Goal: Transaction & Acquisition: Purchase product/service

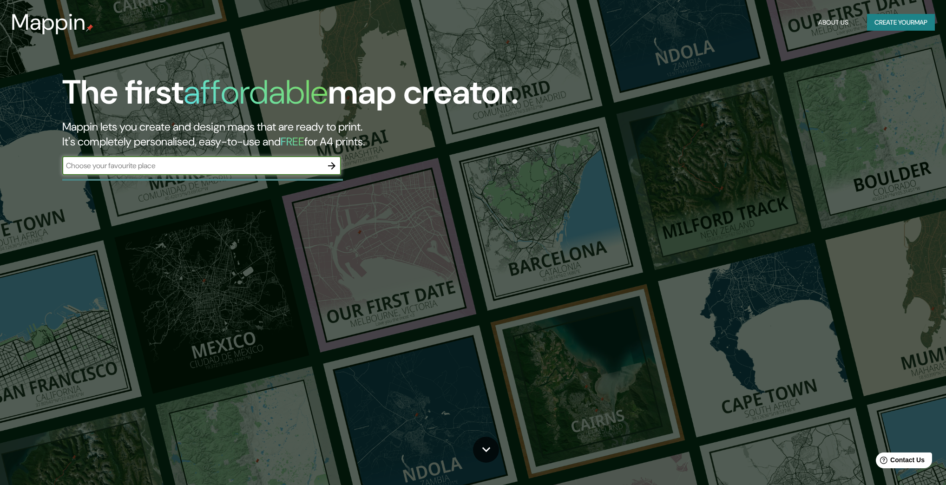
click at [213, 164] on input "text" at bounding box center [192, 165] width 260 height 11
type input "cartago valle del cauca"
click at [328, 160] on icon "button" at bounding box center [331, 165] width 11 height 11
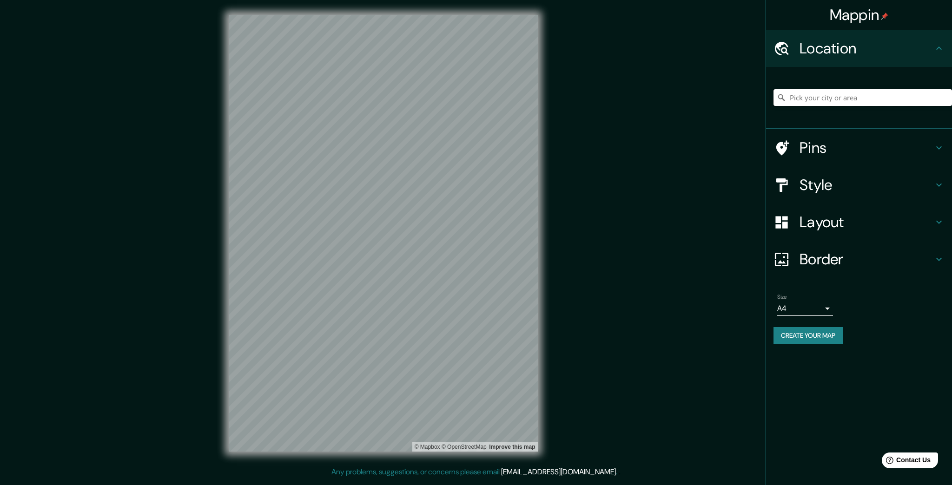
click at [796, 98] on input "Pick your city or area" at bounding box center [862, 97] width 178 height 17
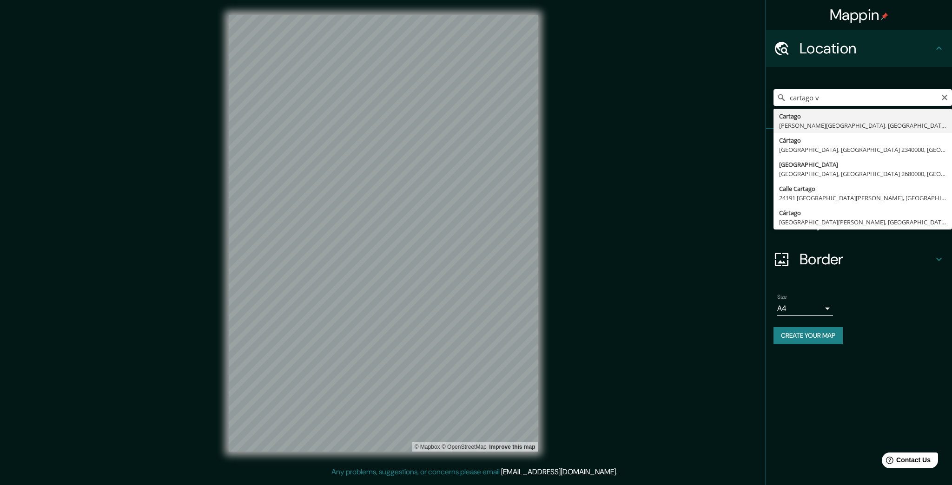
type input "Cartago, Valle del Cauca, Colombia"
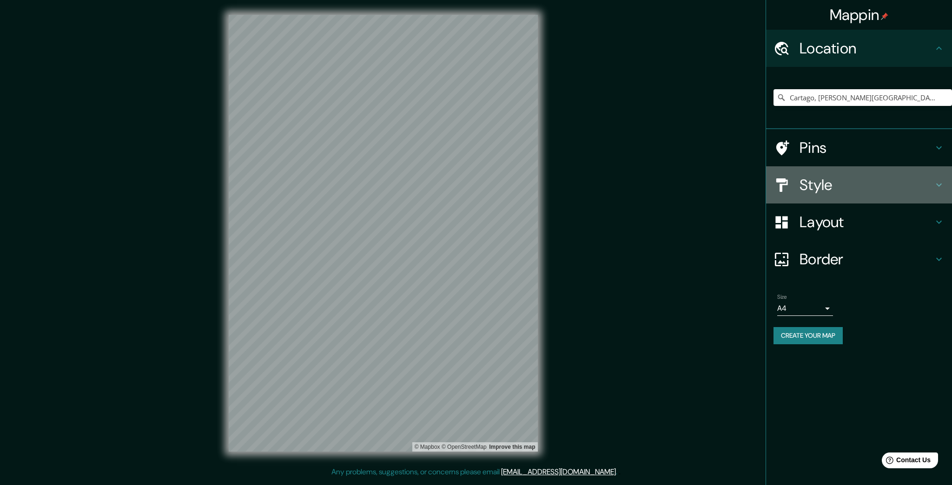
click at [866, 186] on h4 "Style" at bounding box center [866, 185] width 134 height 19
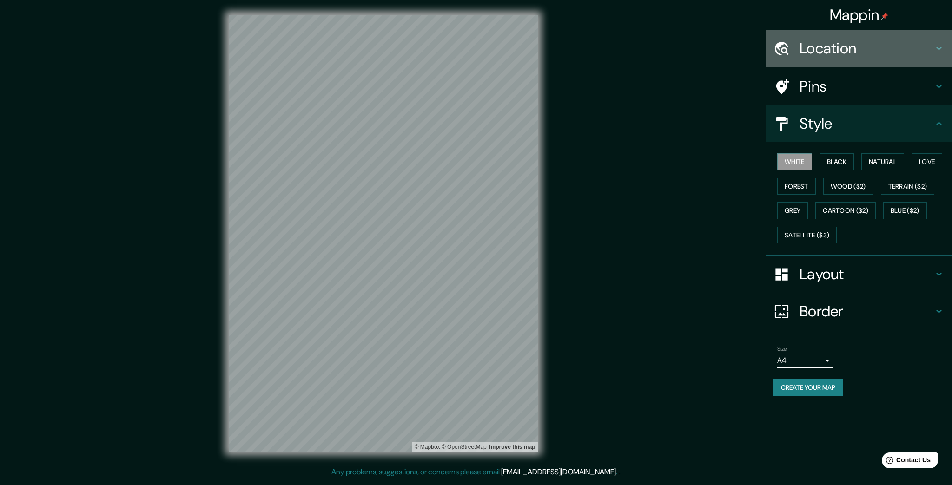
click at [863, 39] on h4 "Location" at bounding box center [866, 48] width 134 height 19
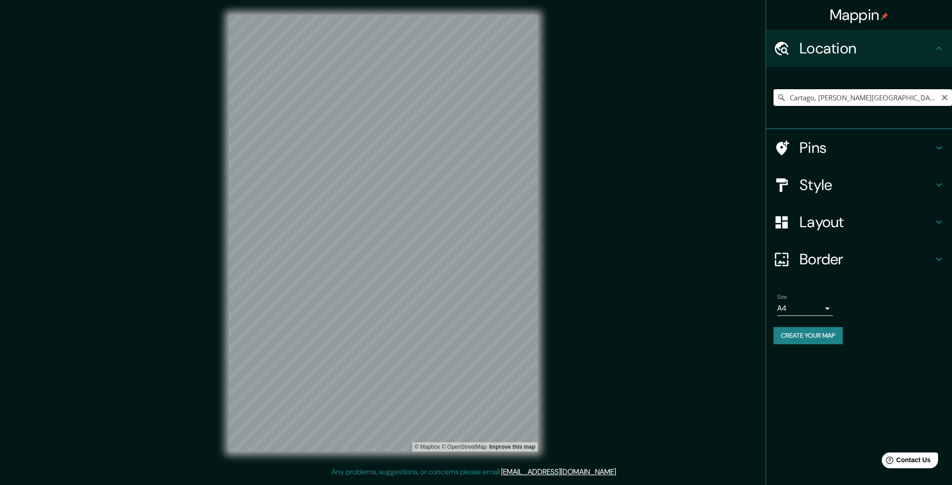
click at [920, 95] on input "Cartago, Valle del Cauca, Colombia" at bounding box center [862, 97] width 178 height 17
click at [941, 97] on icon "Clear" at bounding box center [944, 97] width 7 height 7
click at [907, 93] on input "Pick your city or area" at bounding box center [862, 97] width 178 height 17
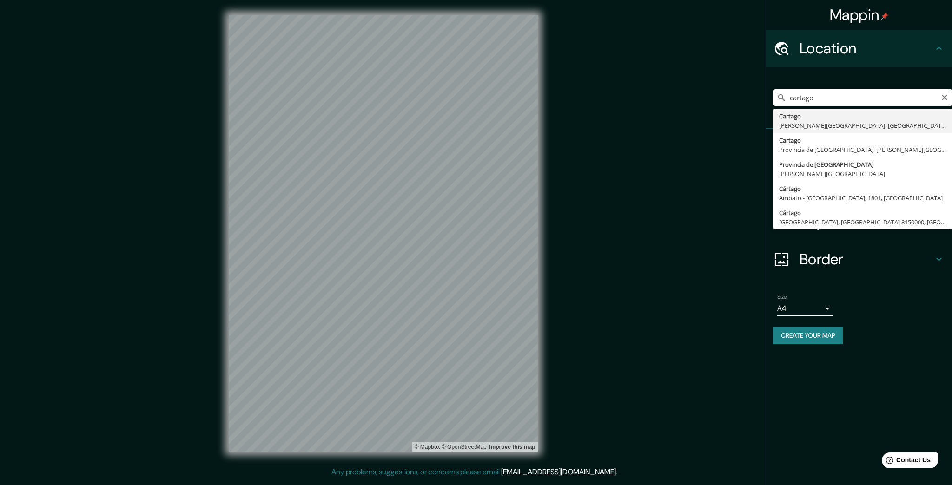
type input "Cartago, Valle del Cauca, Colombia"
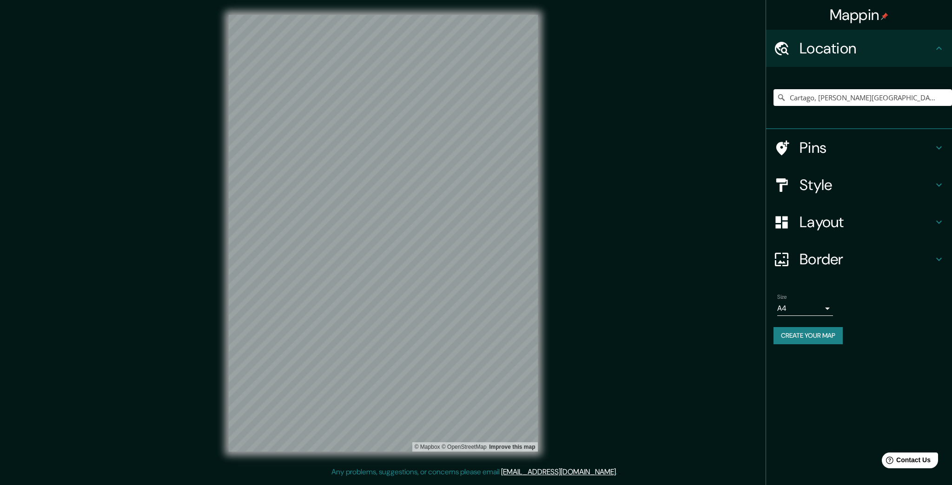
click at [824, 199] on div "Style" at bounding box center [859, 184] width 186 height 37
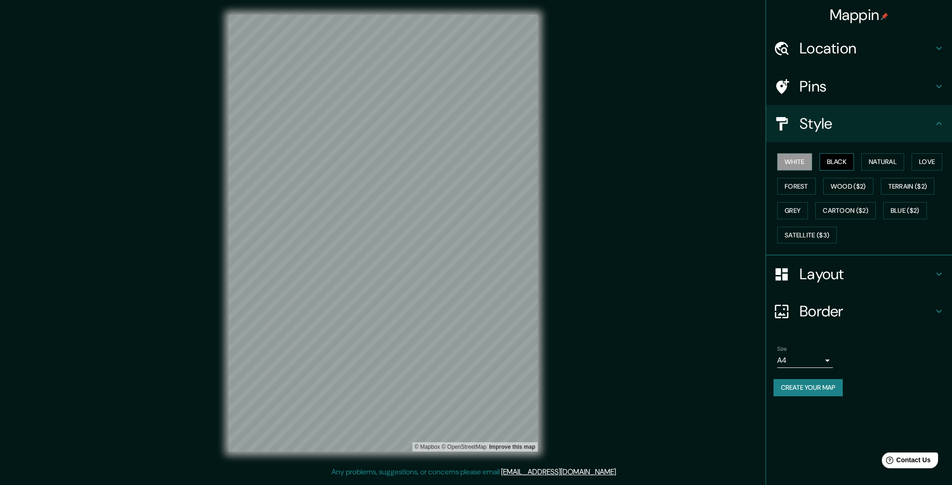
click at [831, 159] on button "Black" at bounding box center [836, 161] width 35 height 17
click at [877, 157] on button "Natural" at bounding box center [882, 161] width 43 height 17
click at [922, 158] on button "Love" at bounding box center [926, 161] width 31 height 17
click at [800, 186] on button "Forest" at bounding box center [796, 186] width 39 height 17
click at [837, 182] on button "Wood ($2)" at bounding box center [848, 186] width 50 height 17
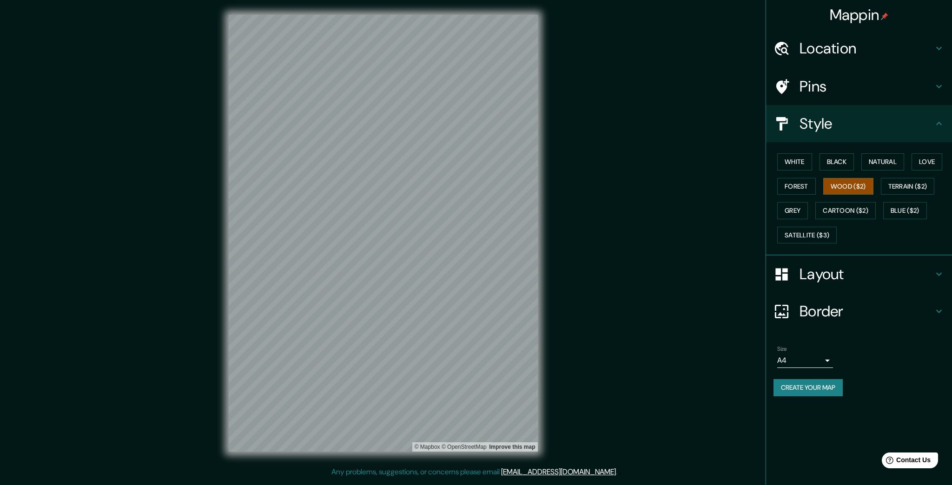
drag, startPoint x: 762, startPoint y: 190, endPoint x: 796, endPoint y: 183, distance: 34.7
click at [763, 190] on div "Mappin Location Cartago, Valle del Cauca, Colombia Pins Style White Black Natur…" at bounding box center [476, 241] width 952 height 482
click at [797, 183] on button "Forest" at bounding box center [796, 186] width 39 height 17
click at [897, 180] on button "Terrain ($2)" at bounding box center [908, 186] width 54 height 17
click at [800, 216] on button "Grey" at bounding box center [792, 210] width 31 height 17
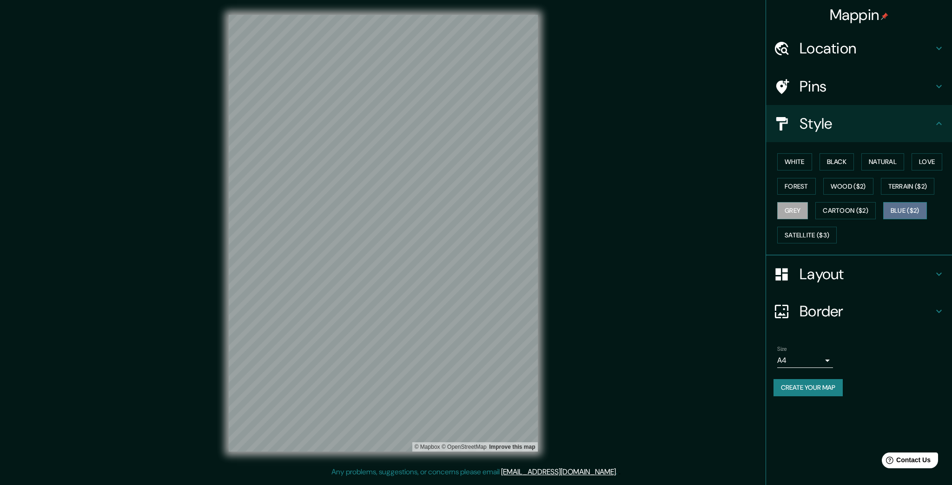
click at [906, 212] on button "Blue ($2)" at bounding box center [905, 210] width 44 height 17
click at [818, 237] on button "Satellite ($3)" at bounding box center [806, 235] width 59 height 17
click at [850, 217] on button "Cartoon ($2)" at bounding box center [845, 210] width 60 height 17
click at [803, 156] on button "White" at bounding box center [794, 161] width 35 height 17
